Goal: Communication & Community: Participate in discussion

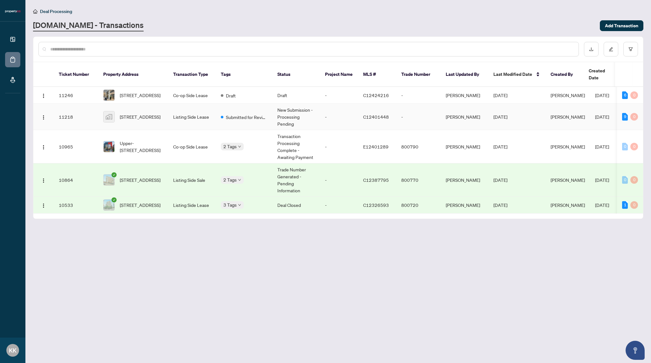
click at [219, 111] on td "Submitted for Review" at bounding box center [244, 117] width 57 height 26
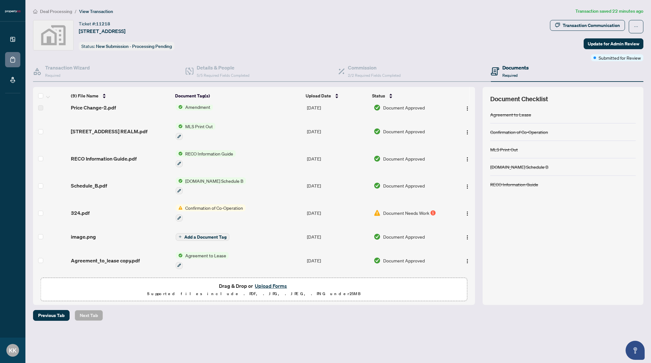
scroll to position [50, 0]
click at [399, 210] on span "Document Needs Work" at bounding box center [406, 213] width 46 height 7
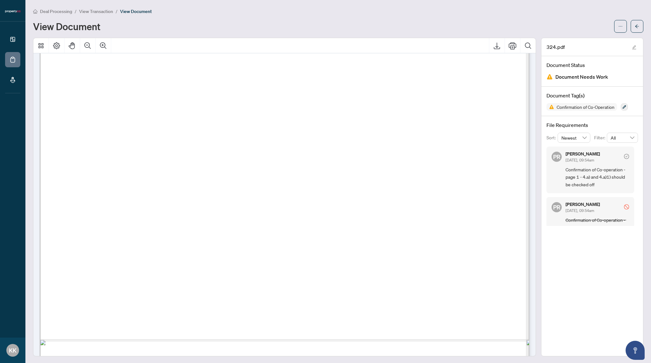
scroll to position [318, 0]
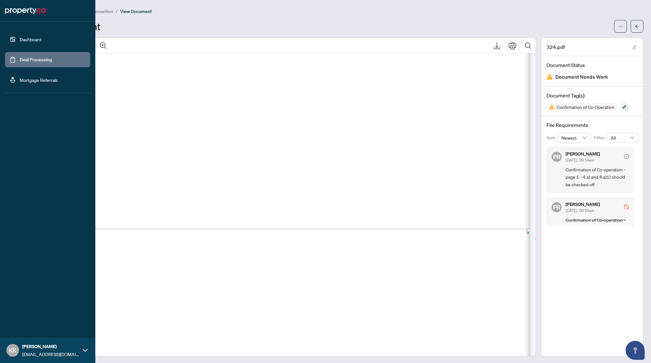
click at [34, 63] on link "Deal Processing" at bounding box center [36, 60] width 32 height 6
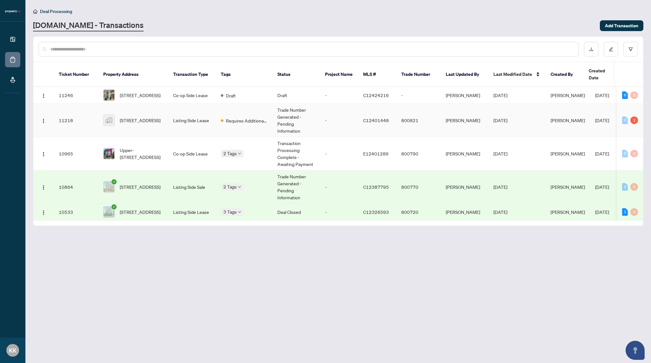
click at [257, 122] on td "Requires Additional Docs" at bounding box center [244, 120] width 57 height 33
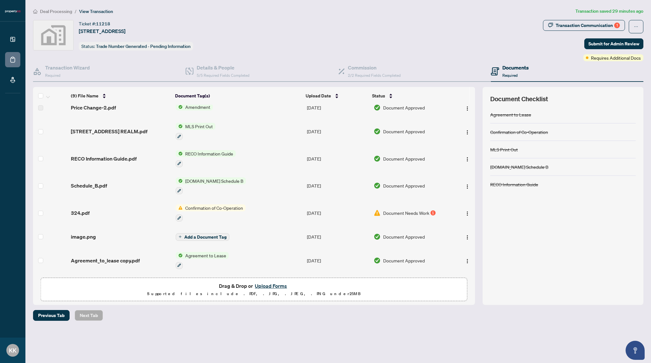
scroll to position [50, 0]
click at [466, 211] on img "button" at bounding box center [467, 213] width 5 height 5
click at [403, 304] on div "(9) File Name Document Tag(s) Upload Date Status (9) File Name Document Tag(s) …" at bounding box center [254, 196] width 442 height 218
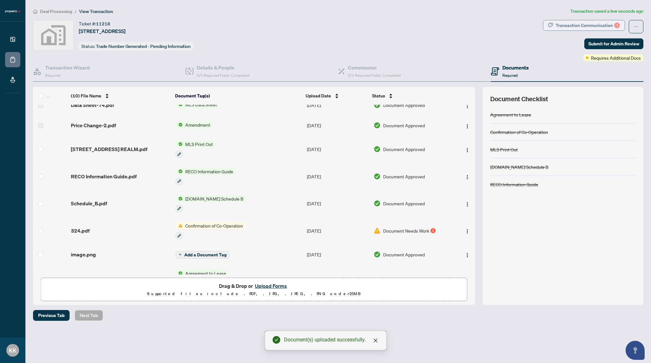
click at [590, 24] on div "Transaction Communication 1" at bounding box center [587, 25] width 64 height 10
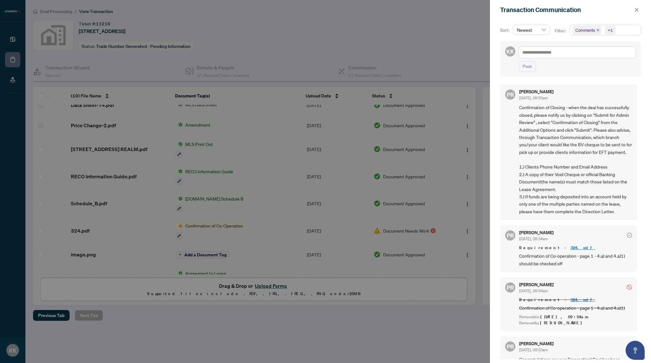
scroll to position [0, 0]
click at [637, 10] on icon "close" at bounding box center [636, 9] width 3 height 3
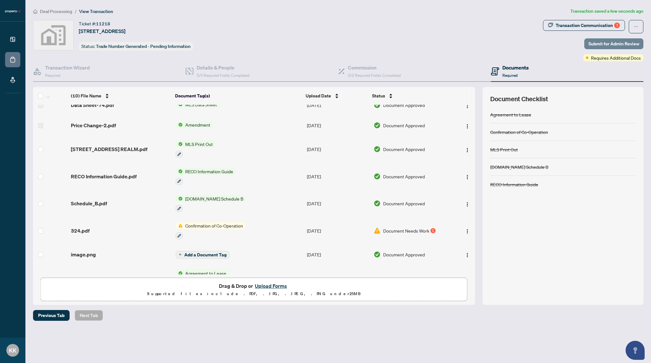
click at [603, 46] on span "Submit for Admin Review" at bounding box center [613, 44] width 51 height 10
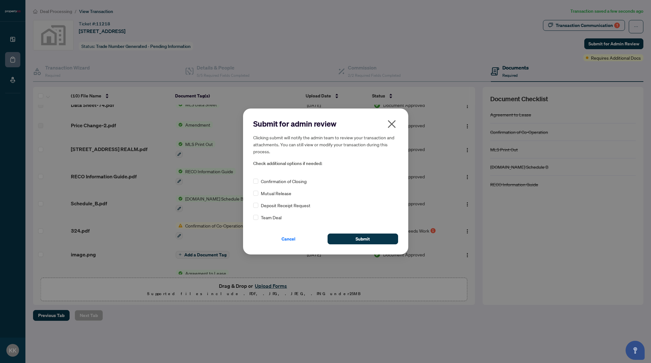
click at [300, 184] on span "Confirmation of Closing" at bounding box center [284, 181] width 46 height 7
click at [376, 239] on button "Submit" at bounding box center [362, 239] width 71 height 11
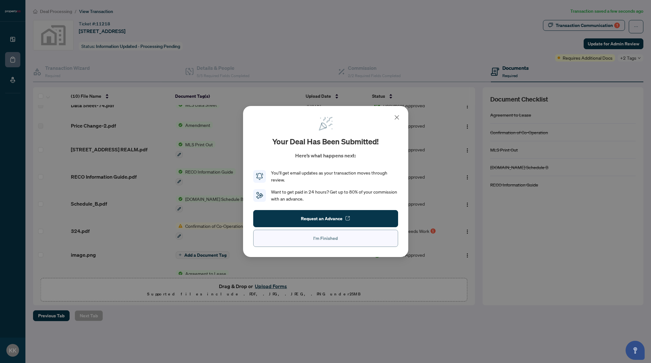
click at [349, 239] on button "I'm Finished" at bounding box center [325, 238] width 145 height 17
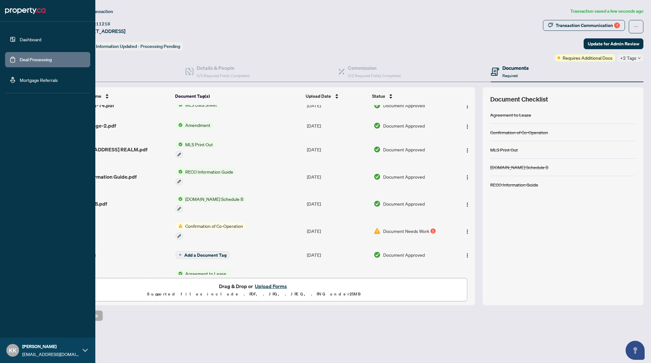
click at [28, 63] on link "Deal Processing" at bounding box center [36, 60] width 32 height 6
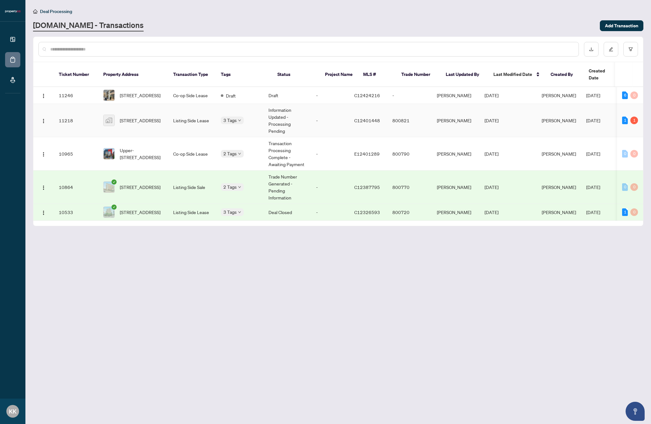
click at [252, 117] on div "3 Tags" at bounding box center [239, 120] width 37 height 7
click at [255, 117] on div "3 Tags" at bounding box center [239, 120] width 37 height 7
click at [138, 137] on td "Upper-[STREET_ADDRESS]" at bounding box center [133, 153] width 70 height 33
click at [147, 117] on span "[STREET_ADDRESS]" at bounding box center [140, 120] width 41 height 7
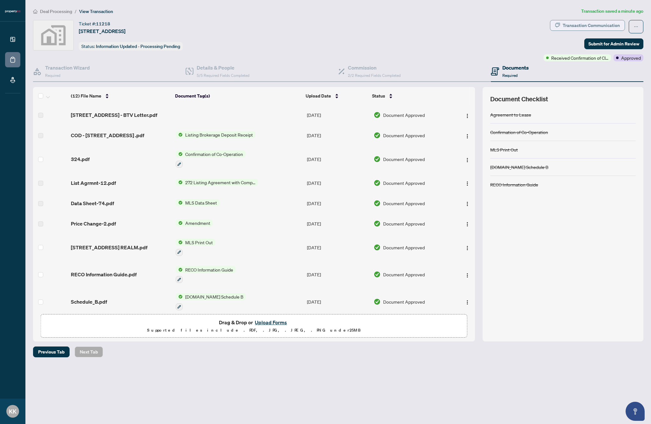
click at [612, 28] on div "Transaction Communication" at bounding box center [590, 25] width 57 height 10
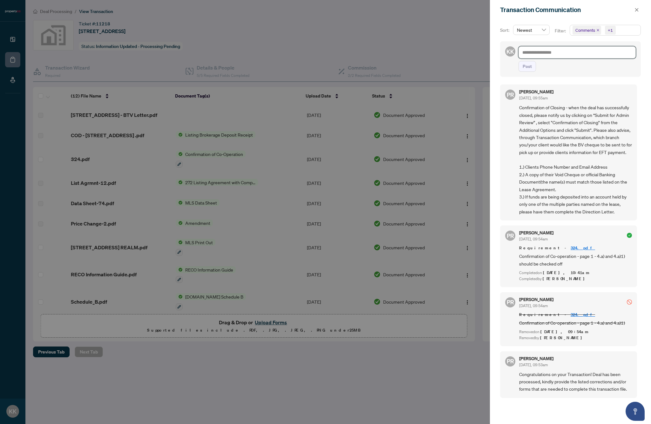
click at [576, 57] on textarea at bounding box center [576, 52] width 117 height 12
click at [574, 51] on textarea at bounding box center [576, 52] width 117 height 12
click at [363, 238] on div at bounding box center [325, 212] width 651 height 424
click at [341, 329] on div at bounding box center [325, 212] width 651 height 424
click at [638, 11] on icon "close" at bounding box center [636, 9] width 3 height 3
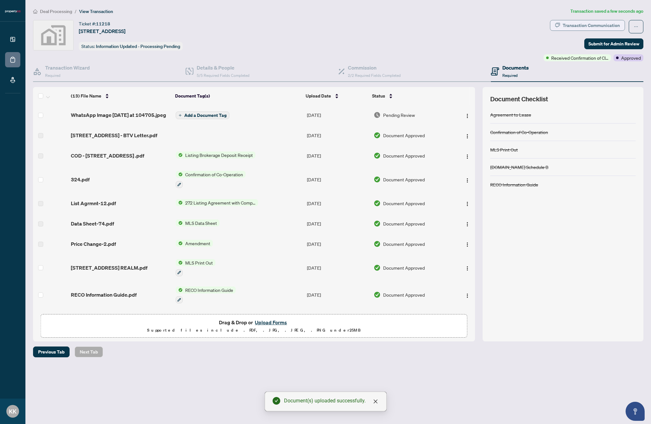
click at [588, 25] on div "Transaction Communication" at bounding box center [590, 25] width 57 height 10
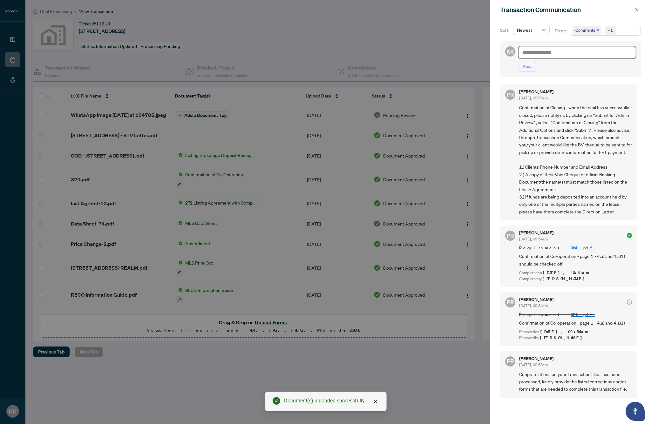
click at [568, 55] on textarea at bounding box center [576, 52] width 117 height 12
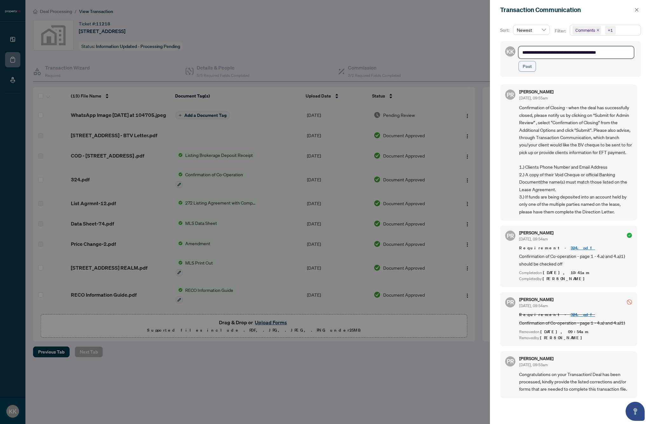
type textarea "**********"
click at [530, 68] on span "Post" at bounding box center [526, 66] width 9 height 10
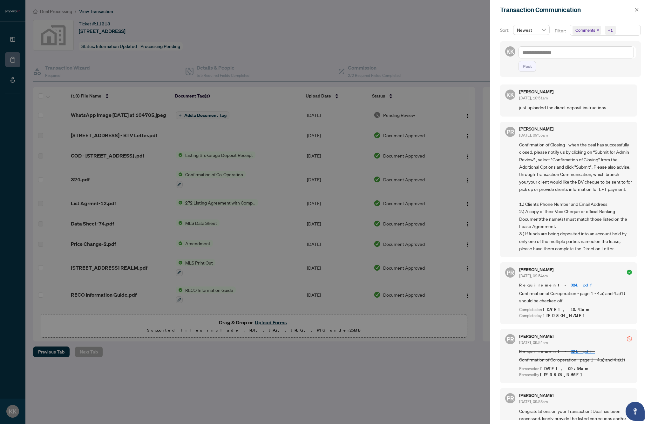
click at [345, 41] on div at bounding box center [325, 212] width 651 height 424
click at [578, 163] on span "Confirmation of Closing - when the deal has successfully closed, please notify …" at bounding box center [575, 196] width 113 height 111
click at [15, 59] on div at bounding box center [325, 212] width 651 height 424
click at [639, 10] on button "button" at bounding box center [636, 10] width 8 height 8
